Goal: Navigation & Orientation: Find specific page/section

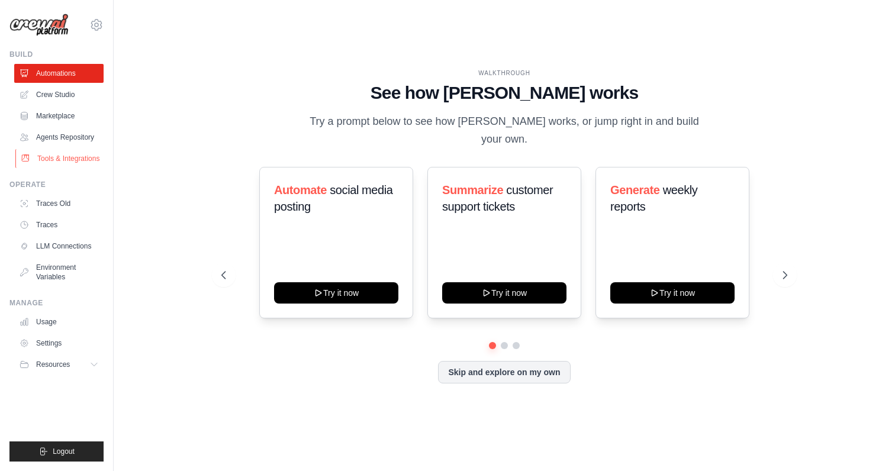
click at [56, 167] on link "Tools & Integrations" at bounding box center [59, 158] width 89 height 19
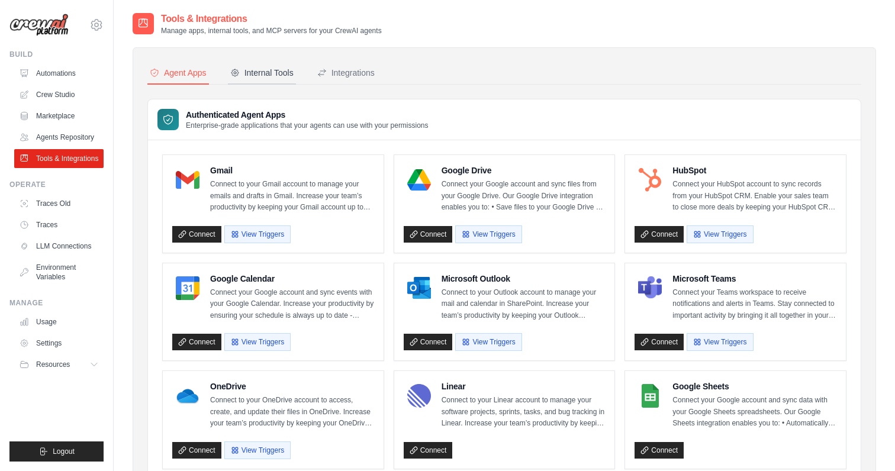
click at [289, 70] on div "Internal Tools" at bounding box center [261, 73] width 63 height 12
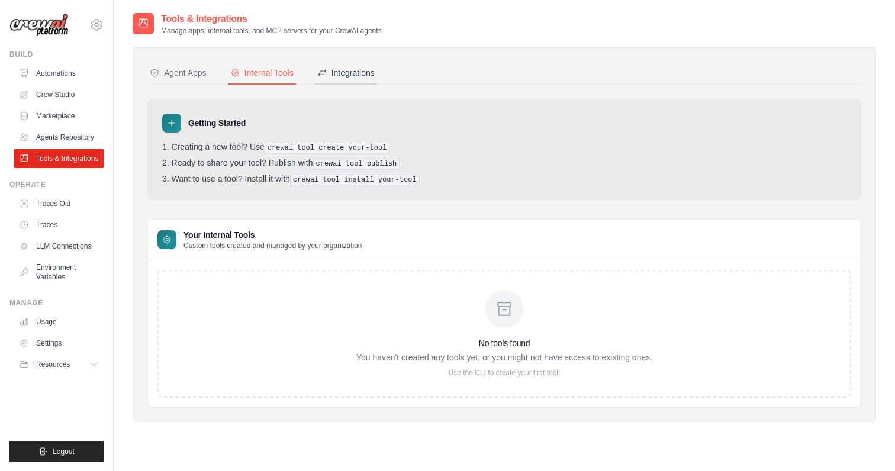
click at [346, 78] on div "Integrations" at bounding box center [345, 73] width 57 height 12
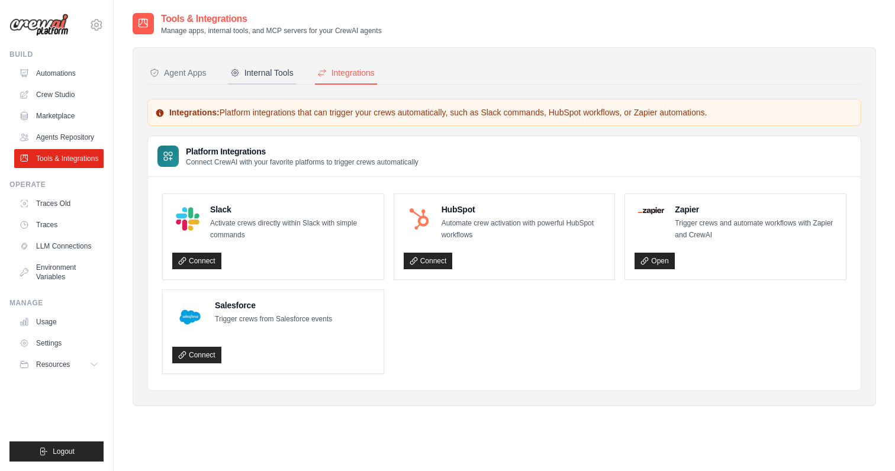
click at [266, 76] on div "Internal Tools" at bounding box center [261, 73] width 63 height 12
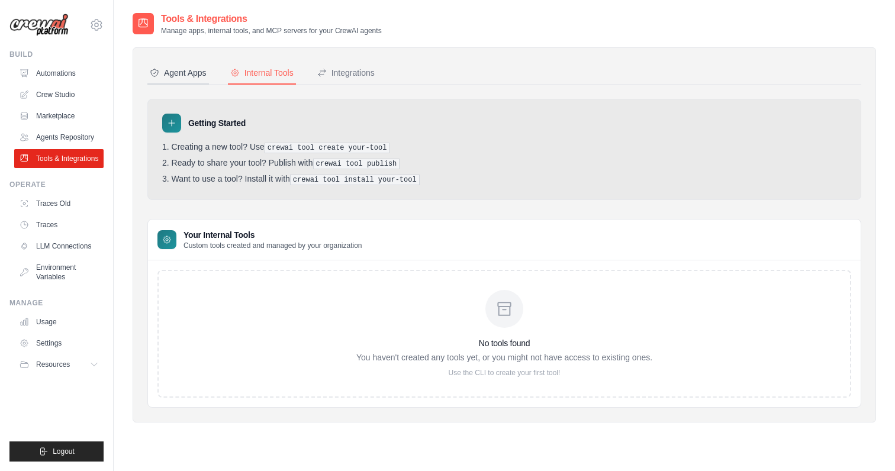
click at [175, 75] on div "Agent Apps" at bounding box center [178, 73] width 57 height 12
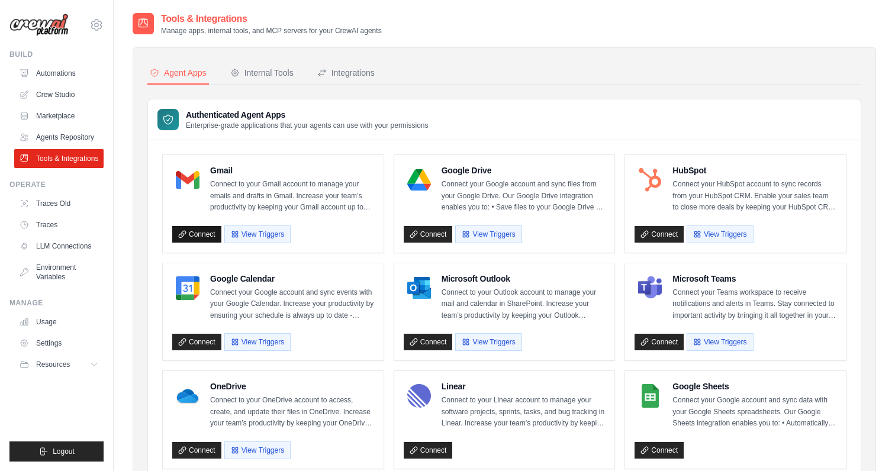
click at [202, 234] on link "Connect" at bounding box center [196, 234] width 49 height 17
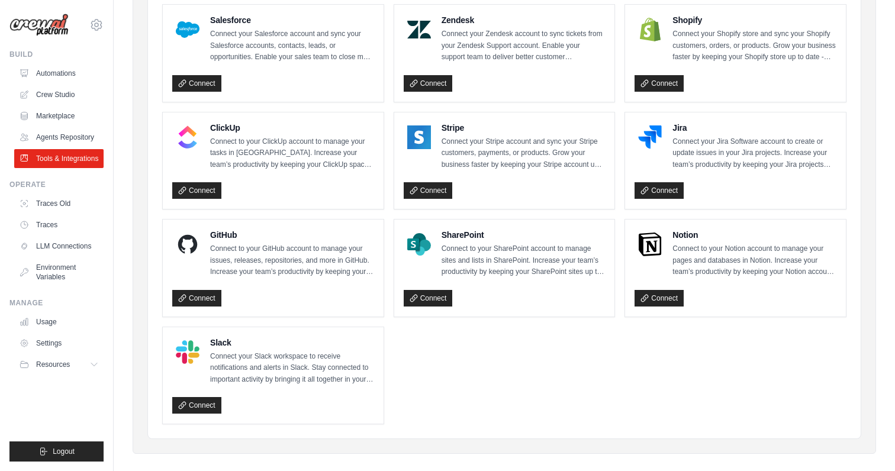
scroll to position [592, 0]
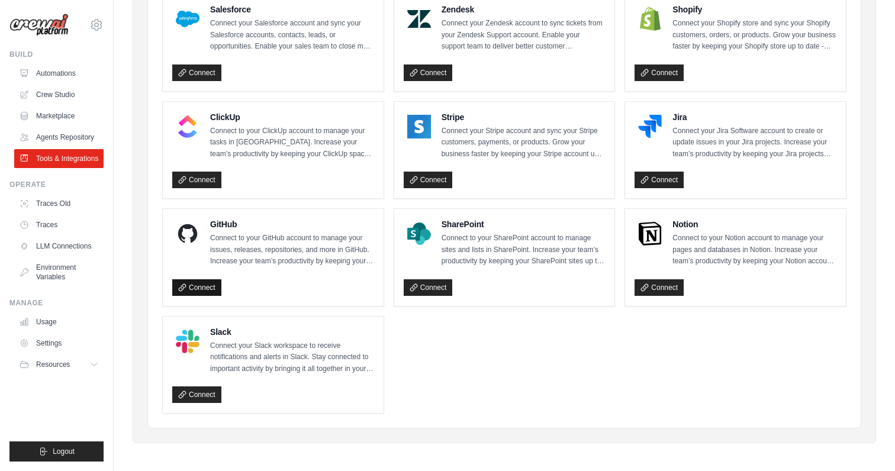
click at [181, 285] on icon at bounding box center [182, 287] width 8 height 8
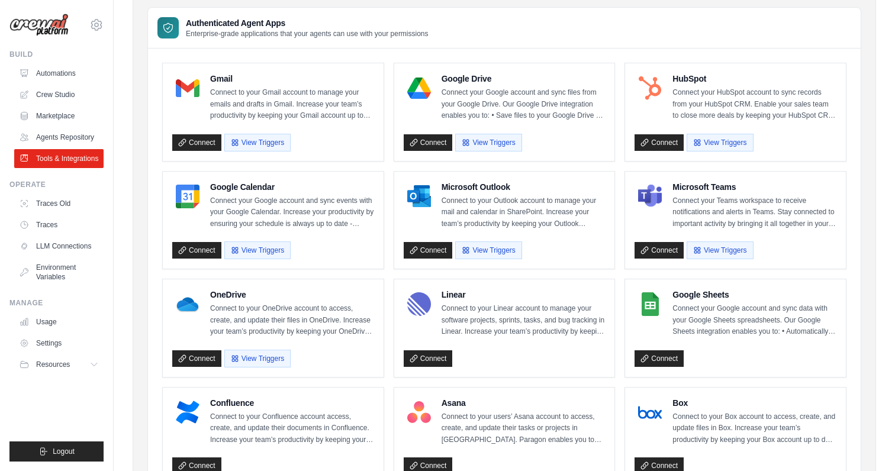
scroll to position [86, 0]
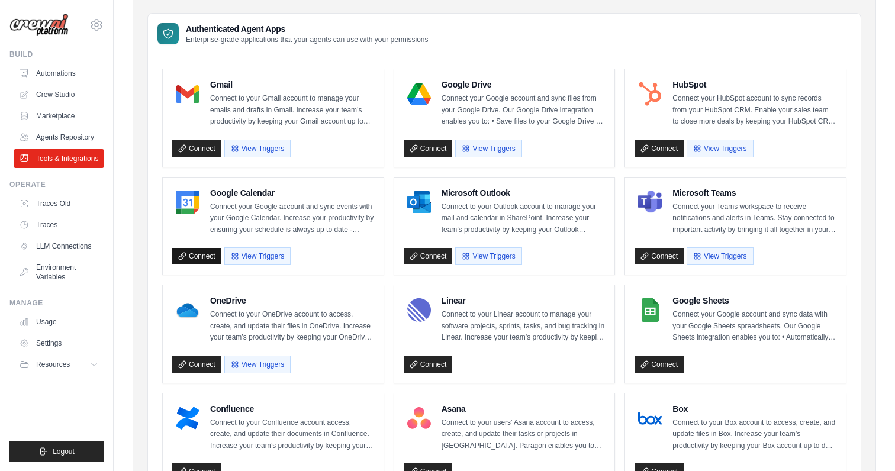
click at [201, 260] on link "Connect" at bounding box center [196, 256] width 49 height 17
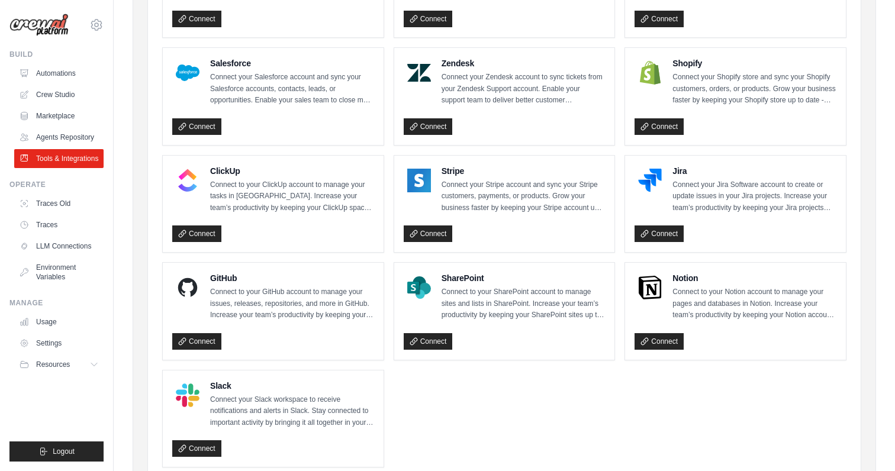
scroll to position [539, 0]
